Goal: Task Accomplishment & Management: Manage account settings

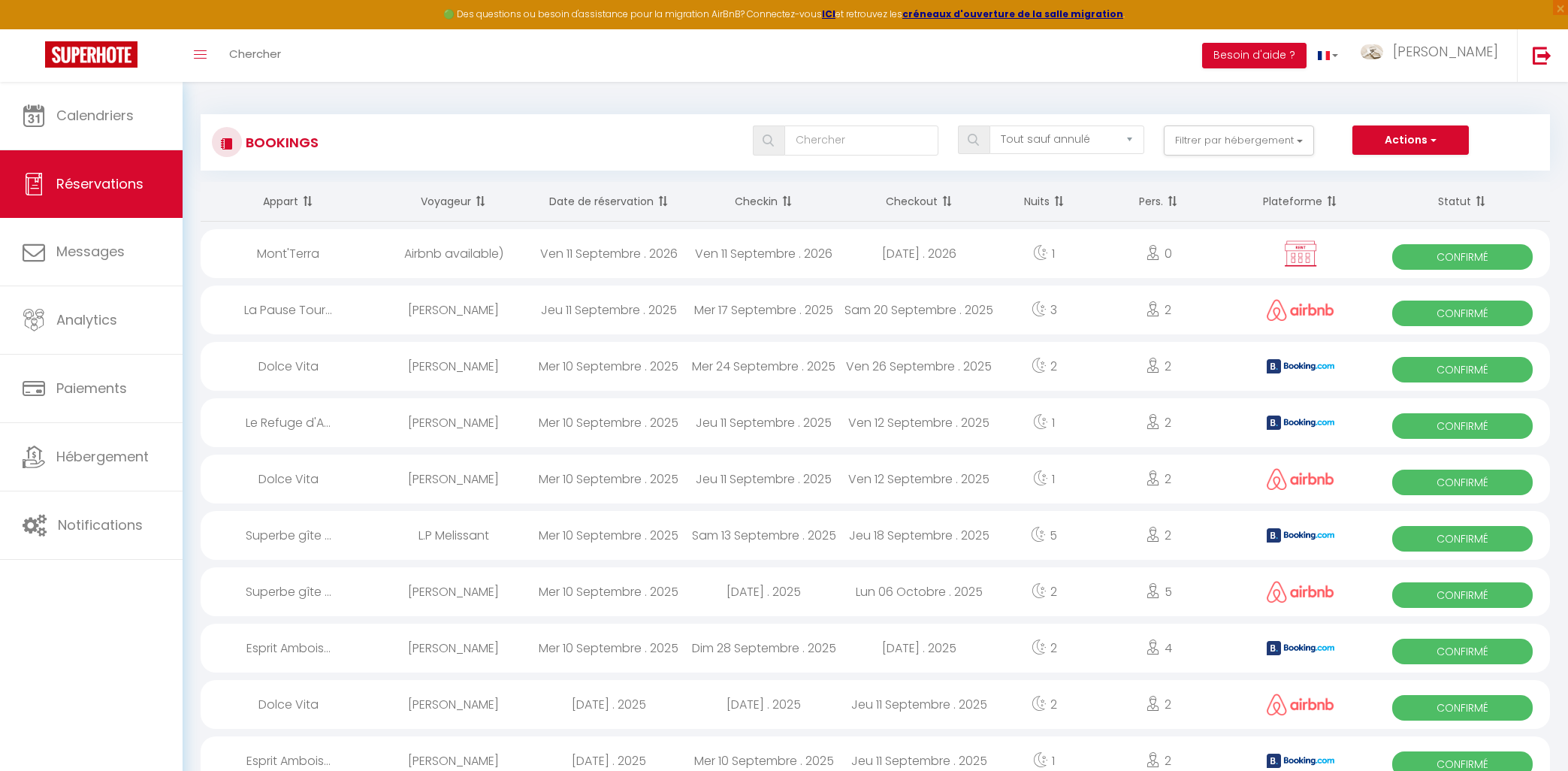
select select "not_cancelled"
click at [397, 533] on div "L.P Melissant" at bounding box center [453, 535] width 156 height 49
select select "OK"
select select "KO"
select select "1"
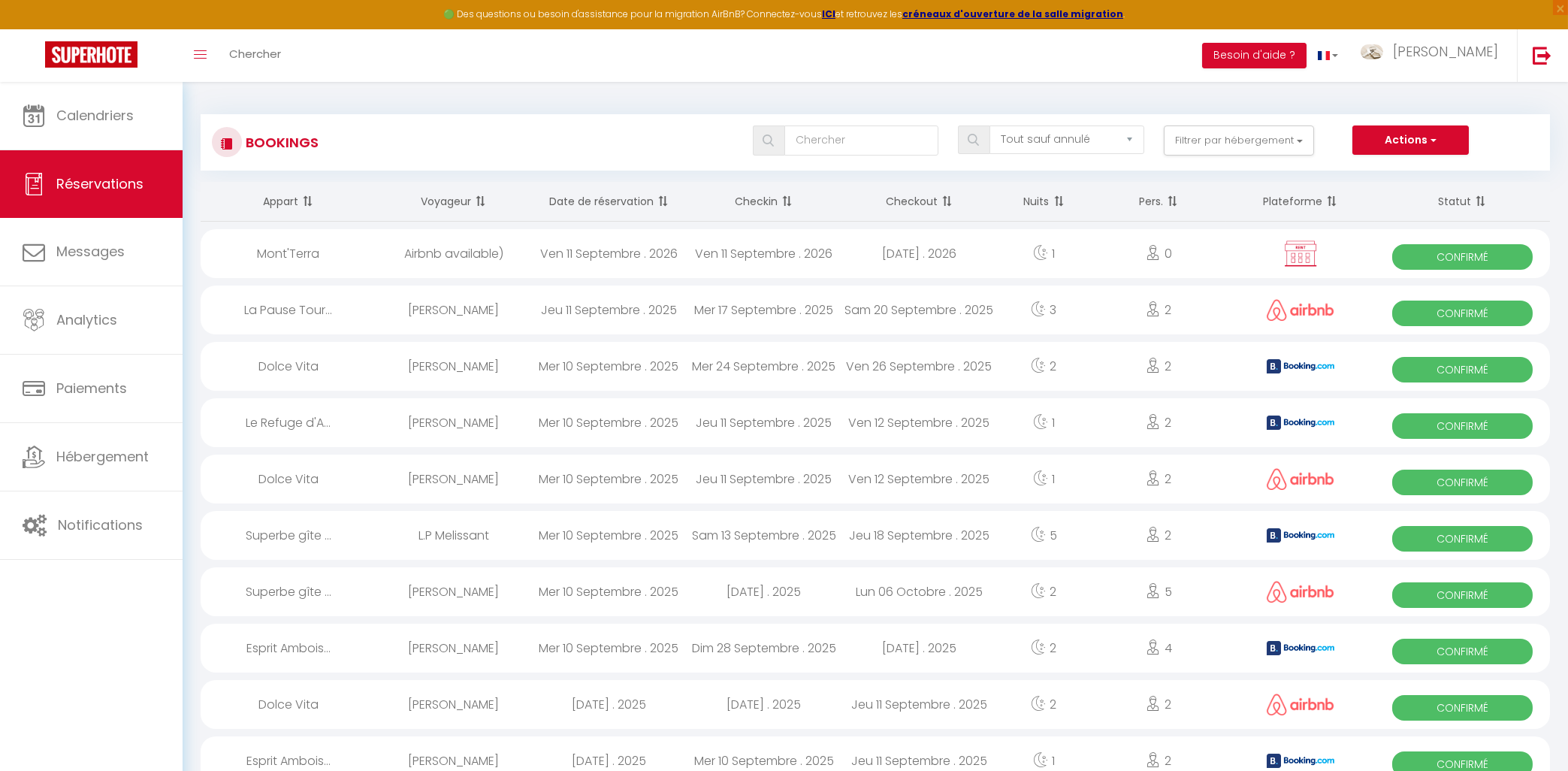
select select "0"
select select "1"
select select
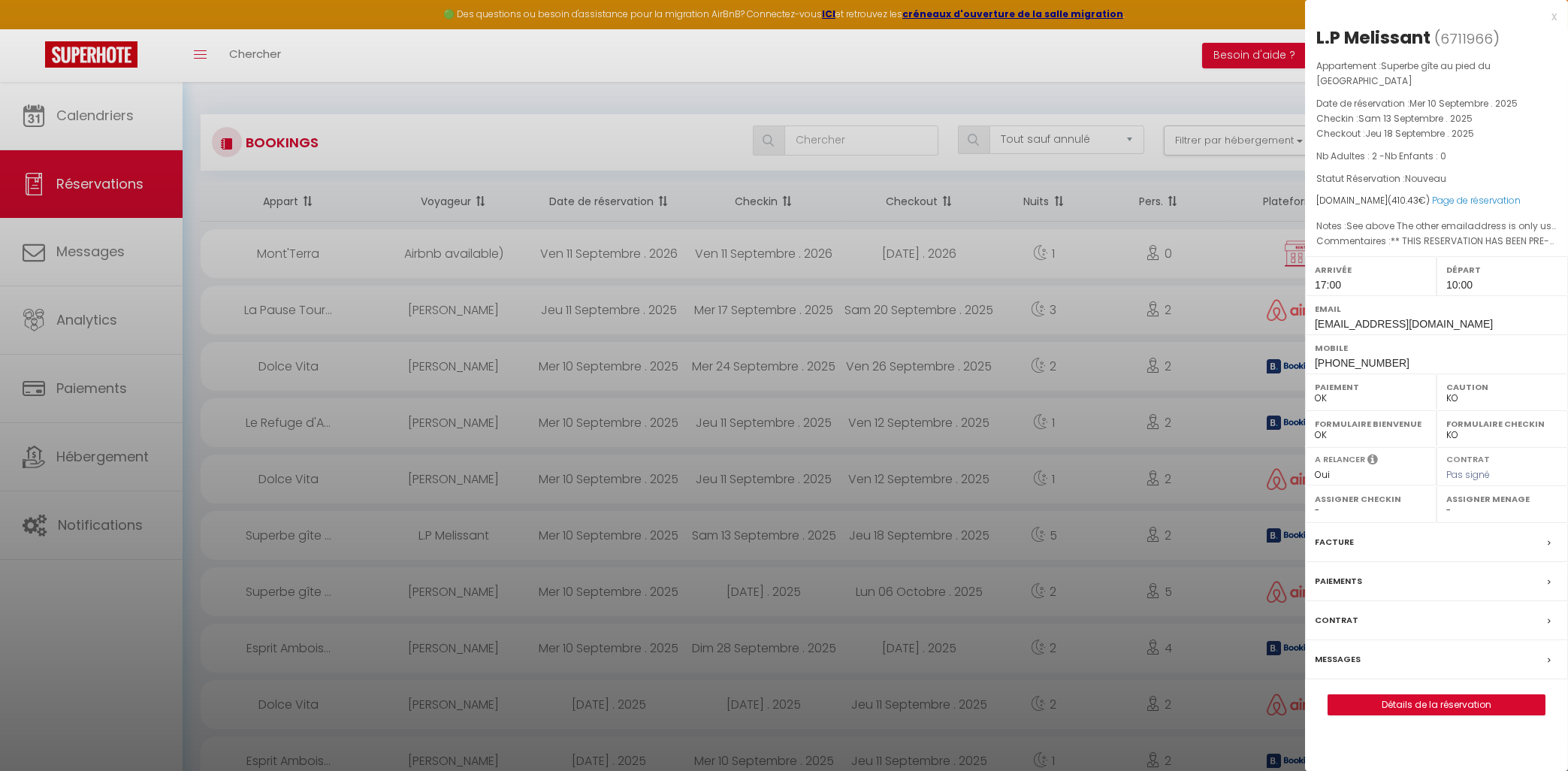
click at [1344, 664] on label "Messages" at bounding box center [1337, 659] width 46 height 15
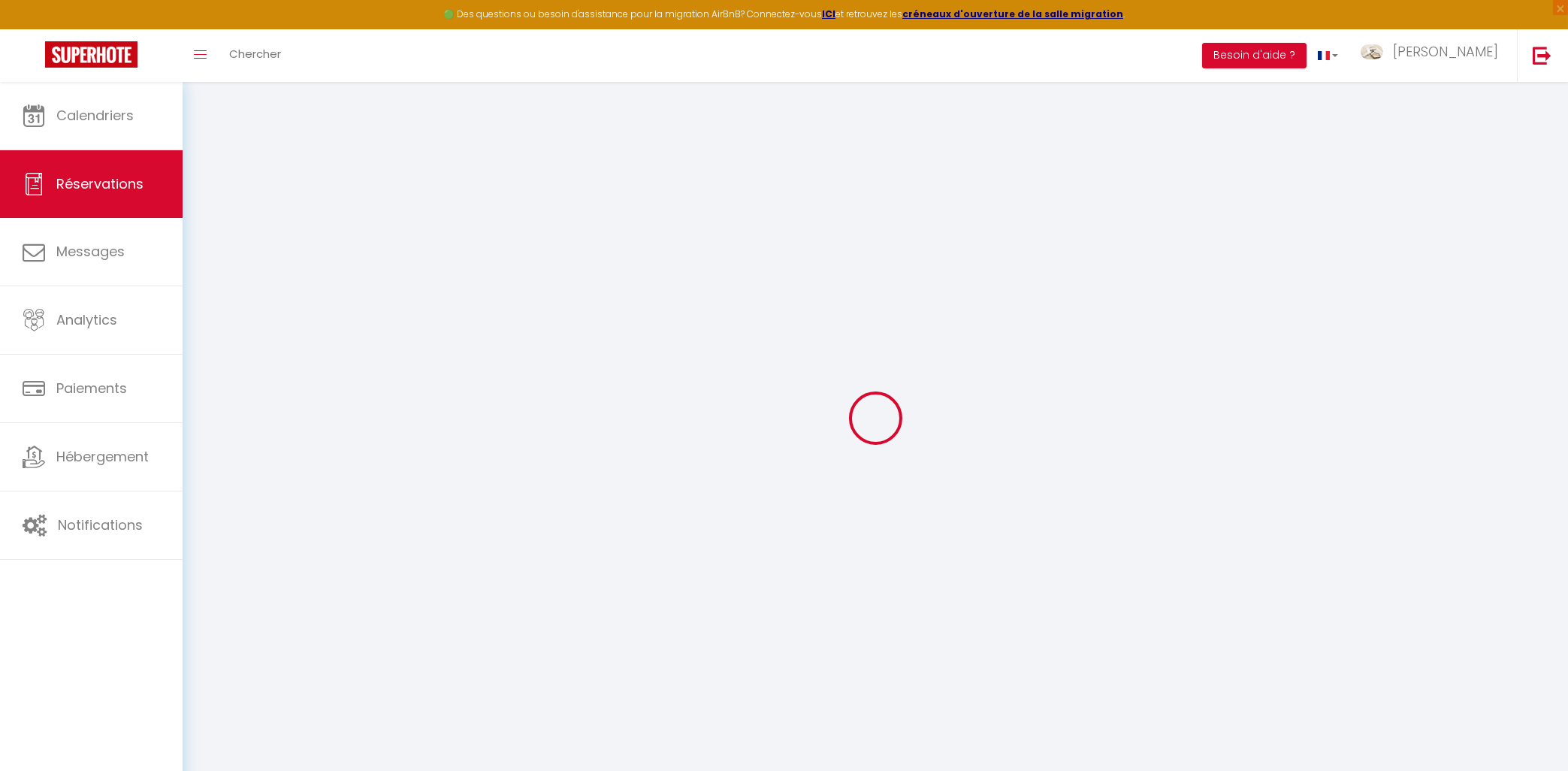
select select
checkbox input "false"
select select
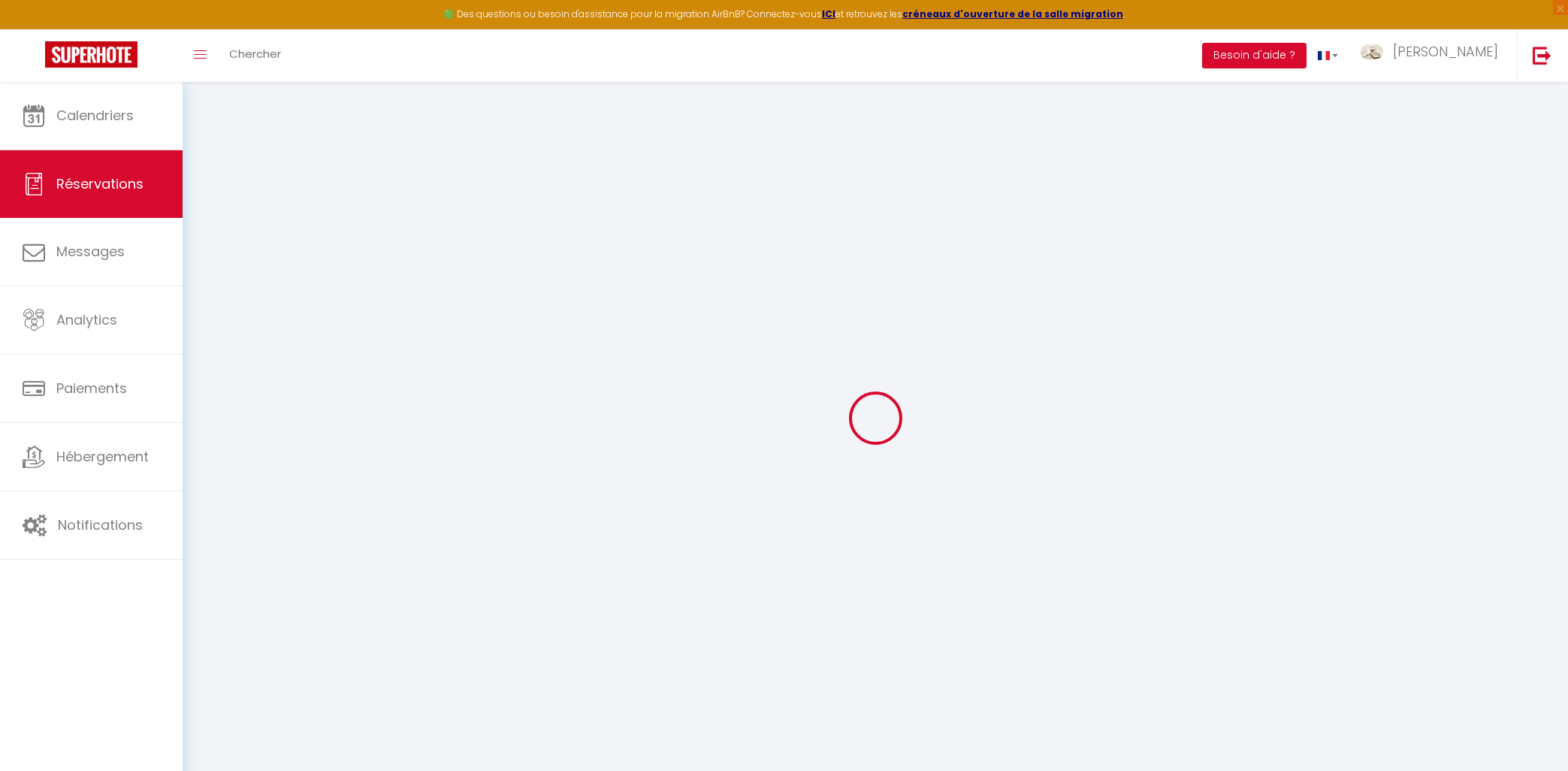
checkbox input "false"
type textarea "** THIS RESERVATION HAS BEEN PRE-PAID ** Reservation has a cancellation grace p…"
type textarea "See above The other emailaddress is only used when there is WIFI"
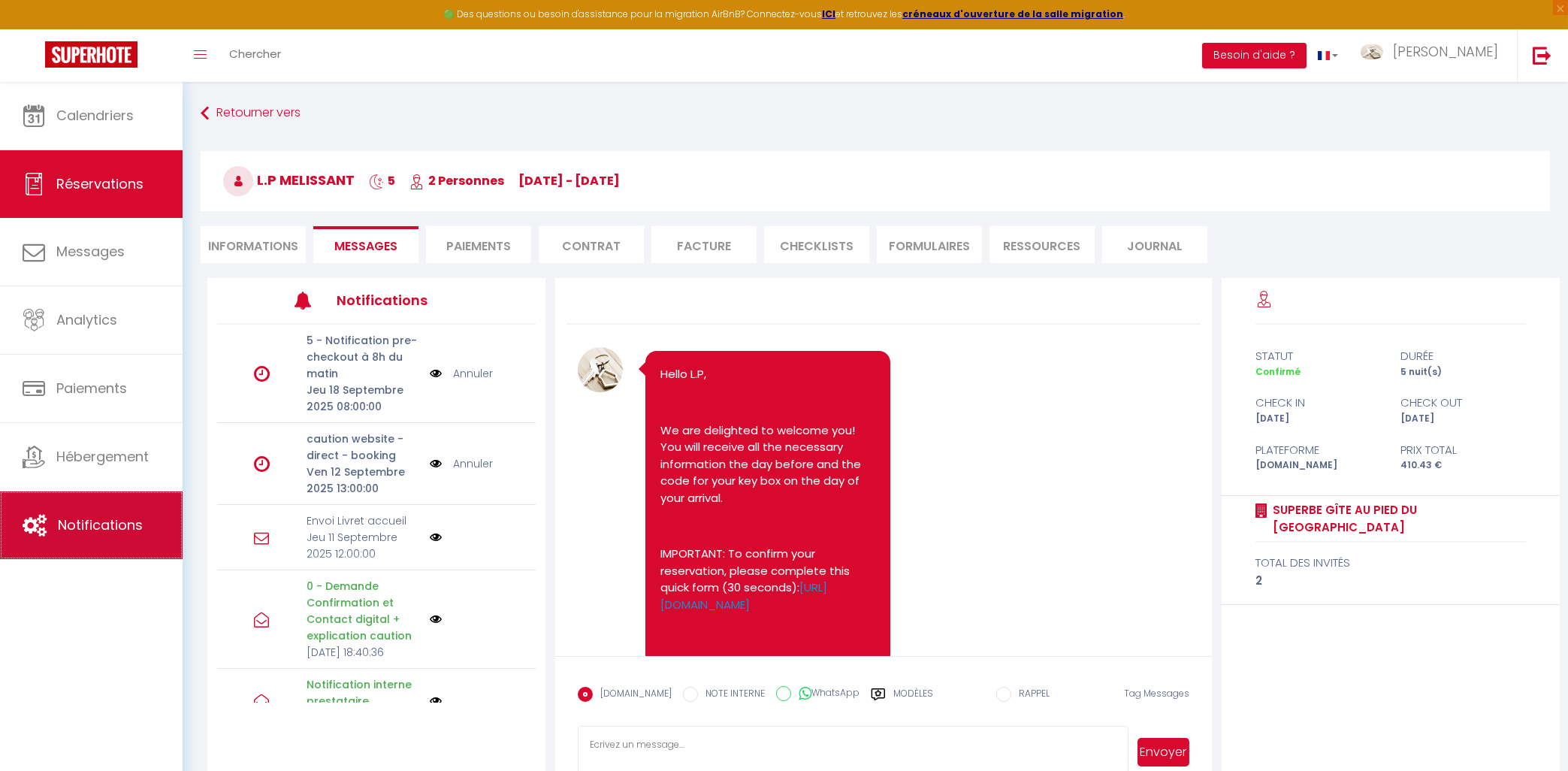
click at [120, 525] on span "Notifications" at bounding box center [100, 525] width 85 height 19
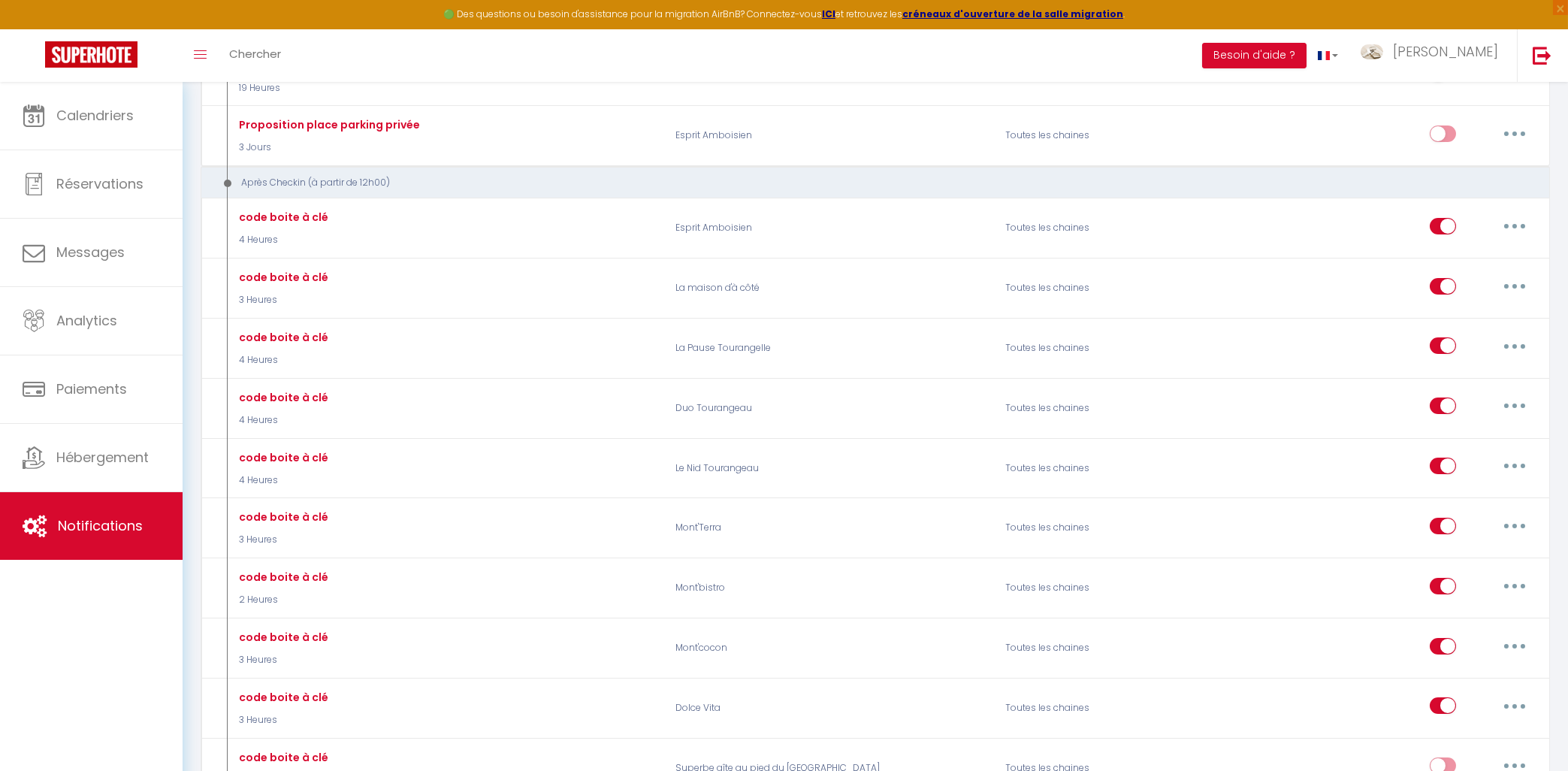
scroll to position [1691, 0]
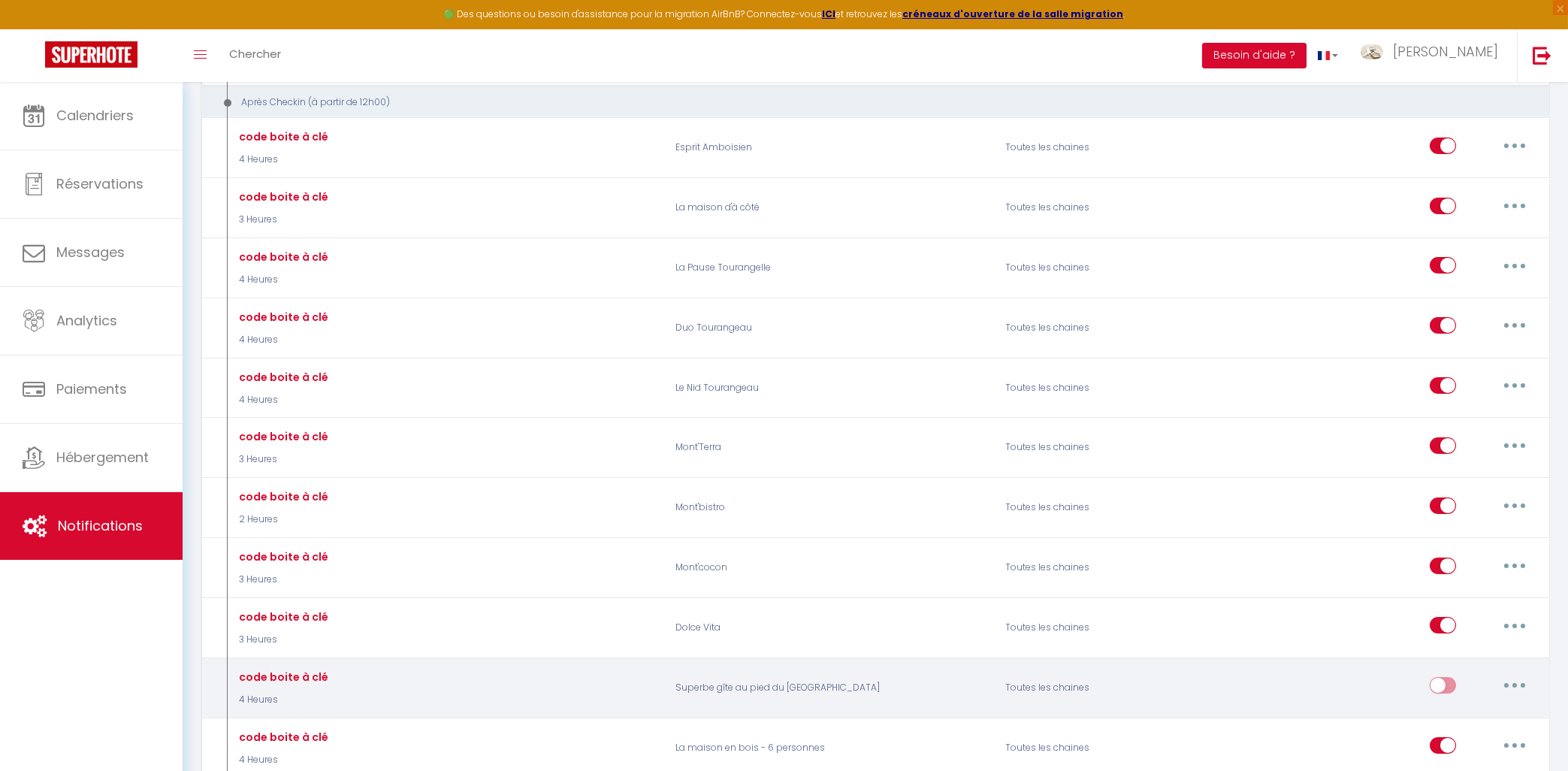
click at [1520, 682] on button "button" at bounding box center [1514, 685] width 42 height 24
click at [1448, 671] on div "Editer Dupliquer Tester Supprimer" at bounding box center [1482, 687] width 106 height 44
click at [1448, 683] on input "checkbox" at bounding box center [1442, 688] width 27 height 22
checkbox input "true"
select select
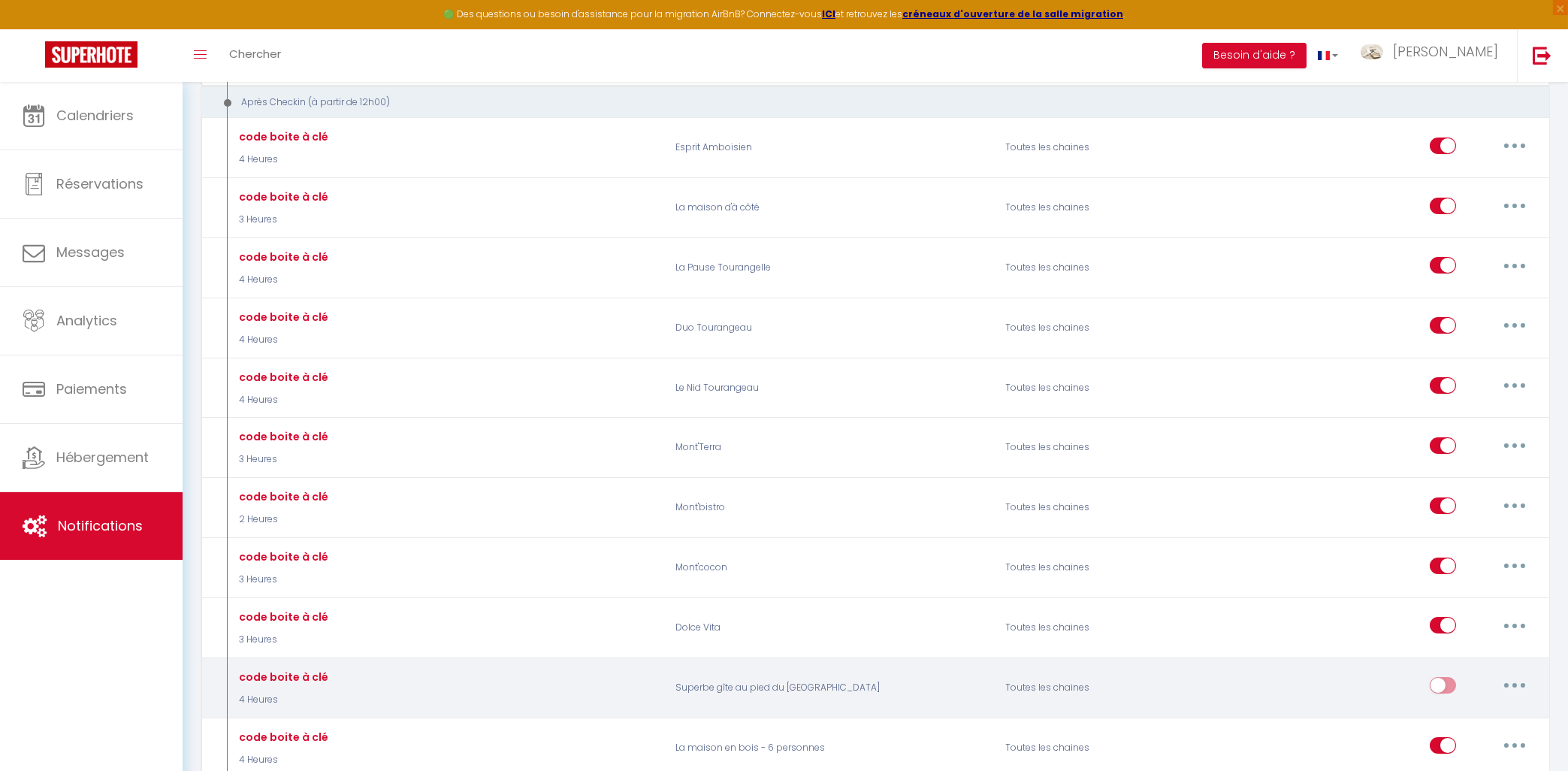
select select
checkbox input "false"
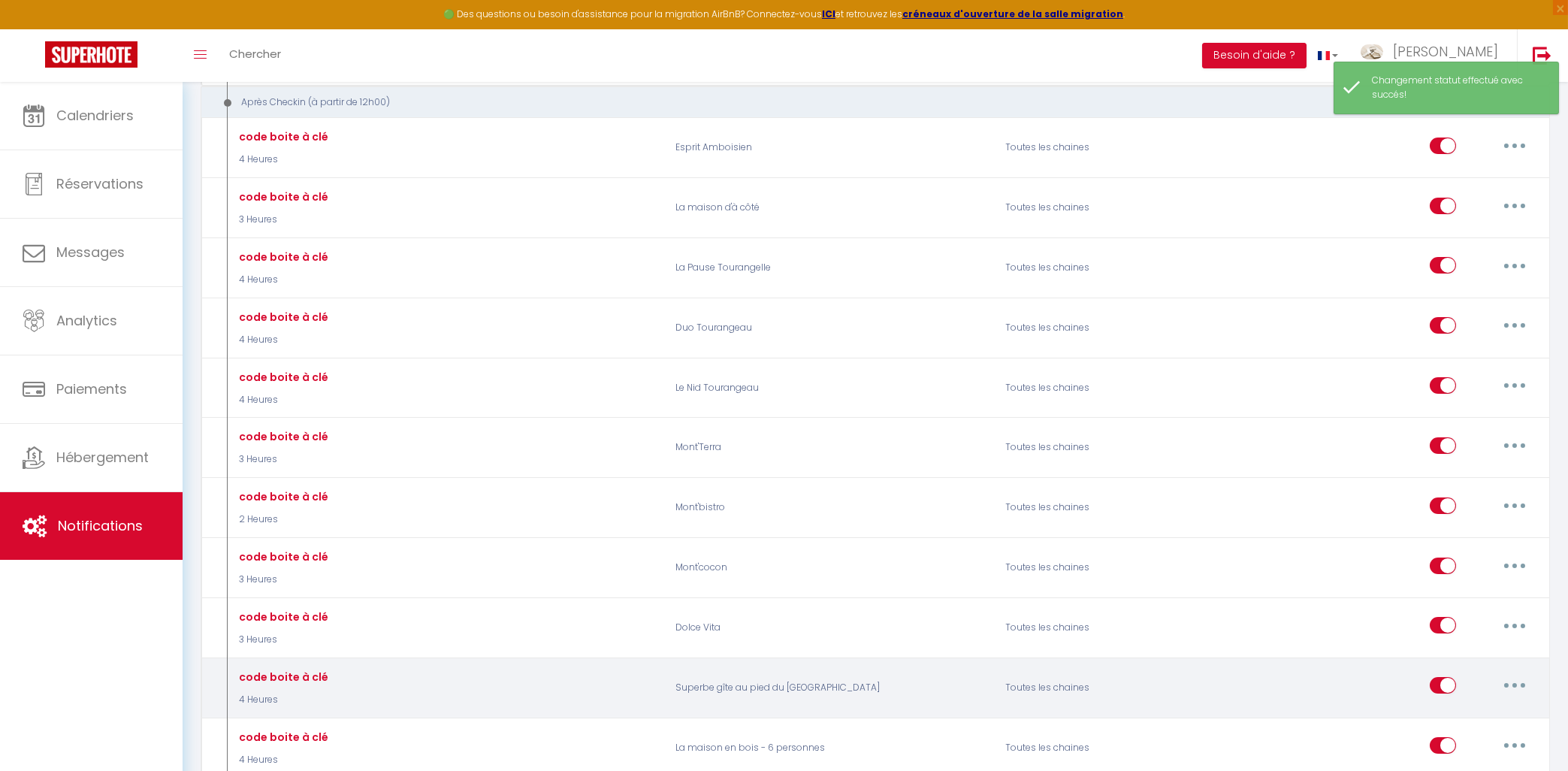
click at [1518, 682] on button "button" at bounding box center [1514, 685] width 42 height 24
click at [1442, 714] on link "Editer" at bounding box center [1475, 719] width 111 height 26
type input "code boite à clé"
select select "3"
select select "4 Heures"
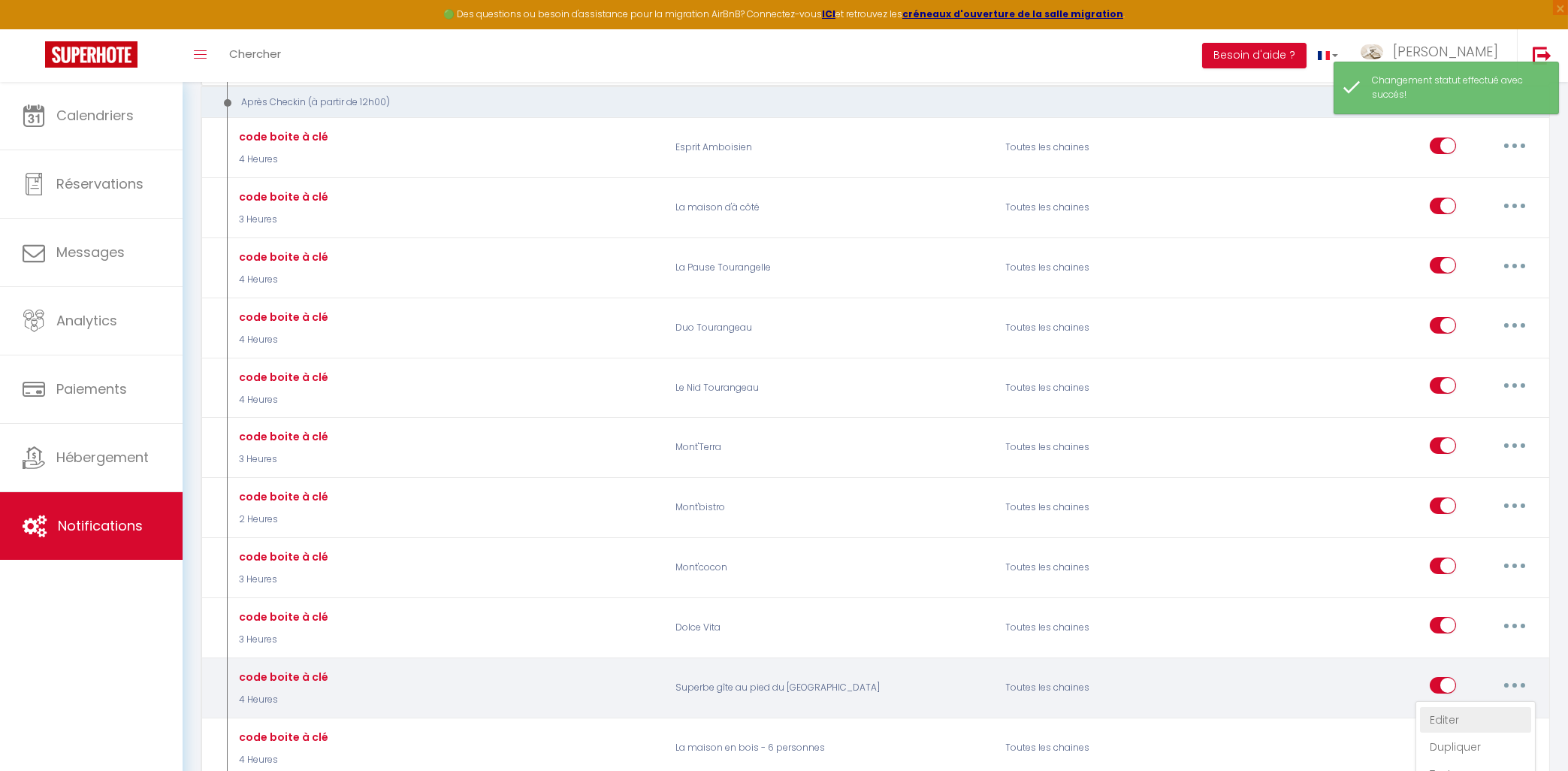
select select "if_deposit_is_paid"
checkbox input "true"
checkbox input "false"
radio input "true"
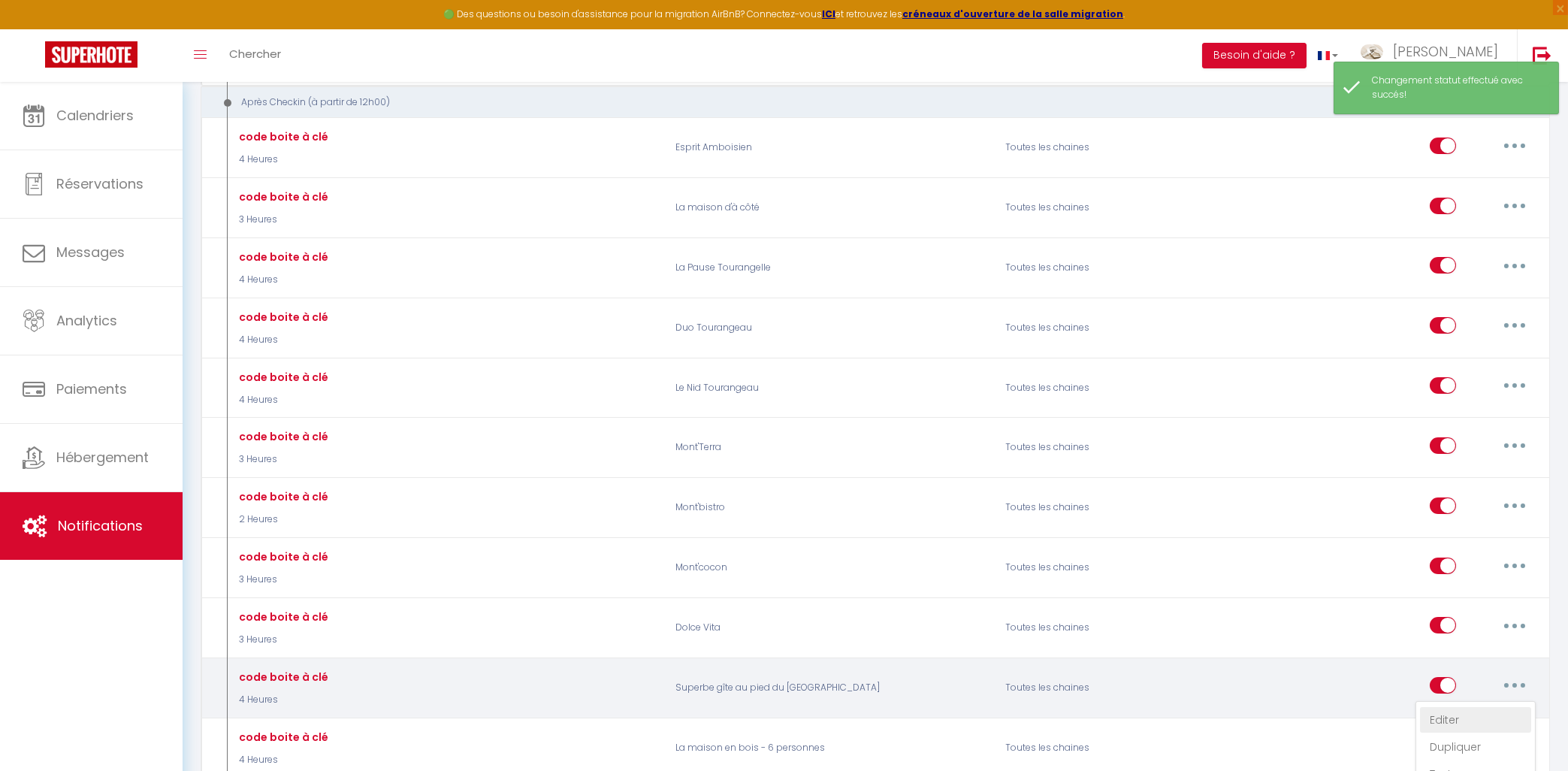
type input "Votre code pour la boite à clé"
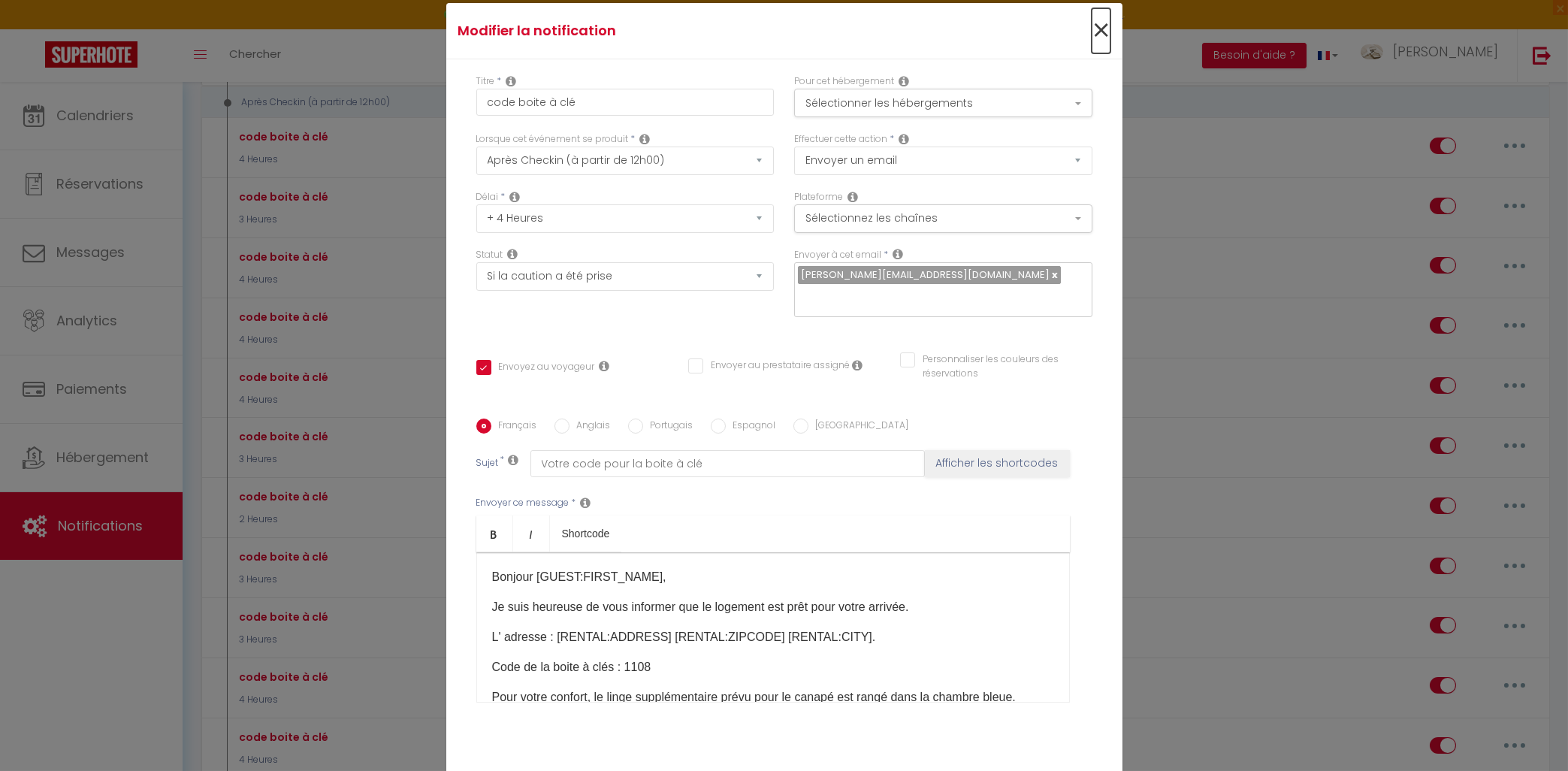
click at [1101, 28] on span "×" at bounding box center [1101, 31] width 19 height 45
